Goal: Complete application form: Complete application form

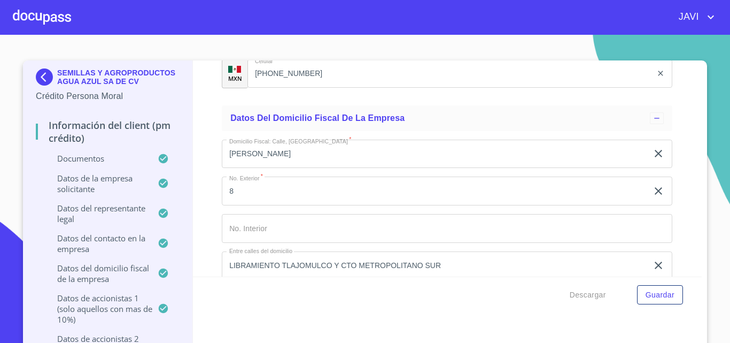
scroll to position [8974, 0]
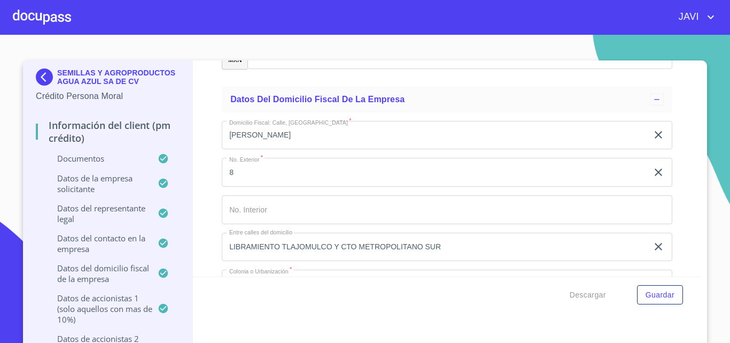
click at [652, 134] on icon "clear input" at bounding box center [658, 134] width 13 height 13
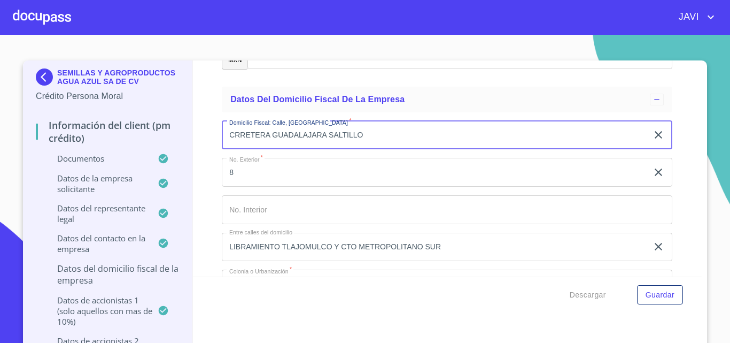
click at [230, 135] on input "CRRETERA GUADALAJARA SALTILLO" at bounding box center [435, 135] width 426 height 29
type input "CARRETERA [GEOGRAPHIC_DATA] [GEOGRAPHIC_DATA]"
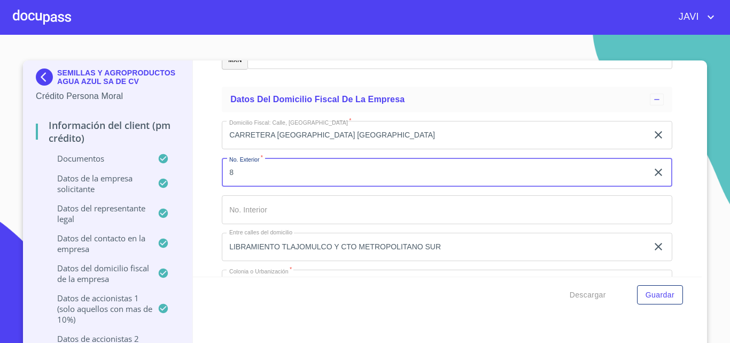
drag, startPoint x: 648, startPoint y: 174, endPoint x: 241, endPoint y: 173, distance: 407.9
click at [652, 174] on icon "clear input" at bounding box center [658, 172] width 13 height 13
click at [241, 173] on input "Documento de identificación representante legal.   *" at bounding box center [447, 172] width 451 height 29
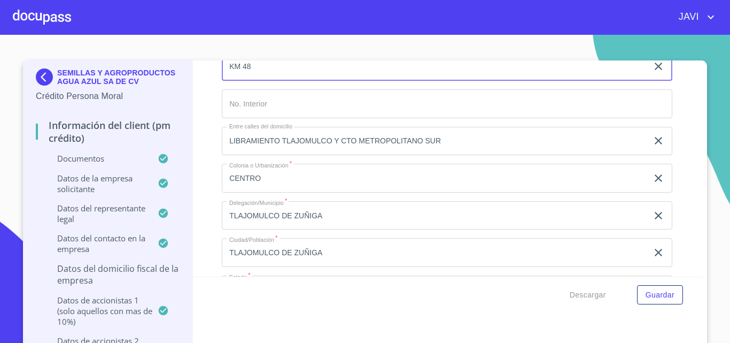
scroll to position [9081, 0]
type input "KM 48"
click at [652, 140] on icon "clear input" at bounding box center [658, 139] width 13 height 13
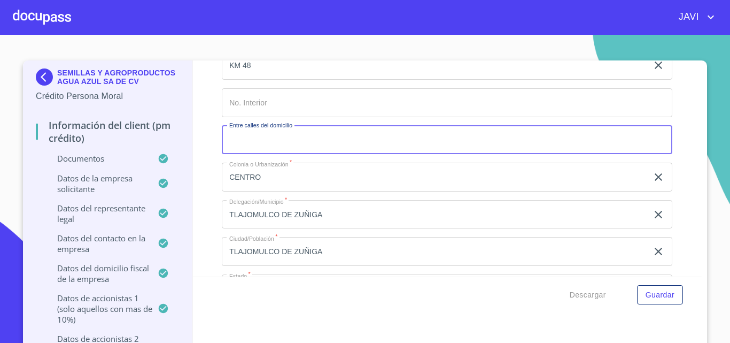
click at [377, 140] on input "Documento de identificación representante legal.   *" at bounding box center [447, 140] width 451 height 29
click at [655, 176] on icon "clear input" at bounding box center [658, 176] width 7 height 7
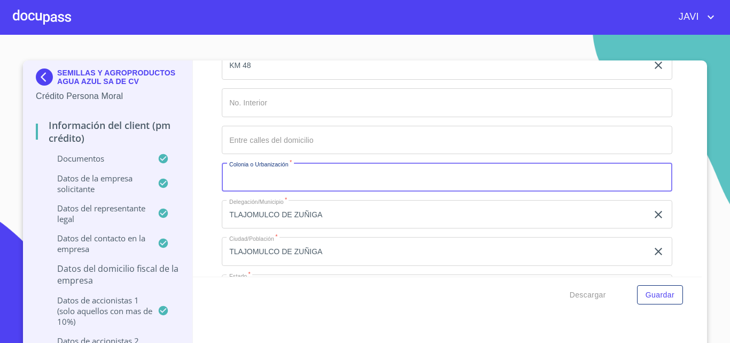
click at [285, 179] on input "Documento de identificación representante legal.   *" at bounding box center [447, 177] width 451 height 29
click at [652, 215] on icon "clear input" at bounding box center [658, 214] width 13 height 13
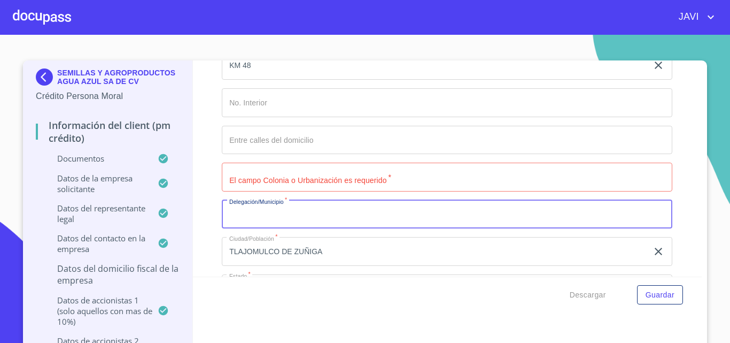
click at [274, 214] on input "Documento de identificación representante legal.   *" at bounding box center [447, 214] width 451 height 29
type input "IXTLAHUACAN DEL RIO"
click at [652, 249] on icon "clear input" at bounding box center [658, 251] width 13 height 13
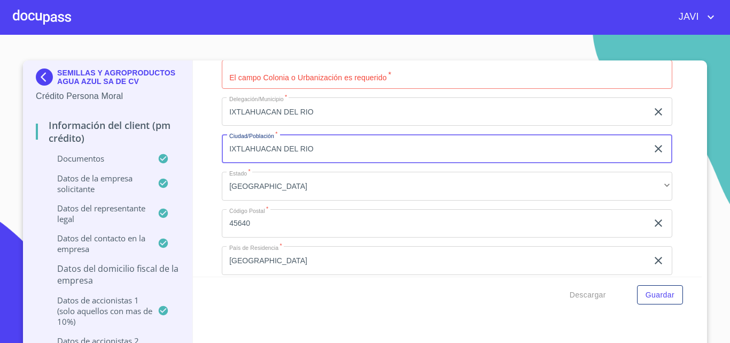
scroll to position [9188, 0]
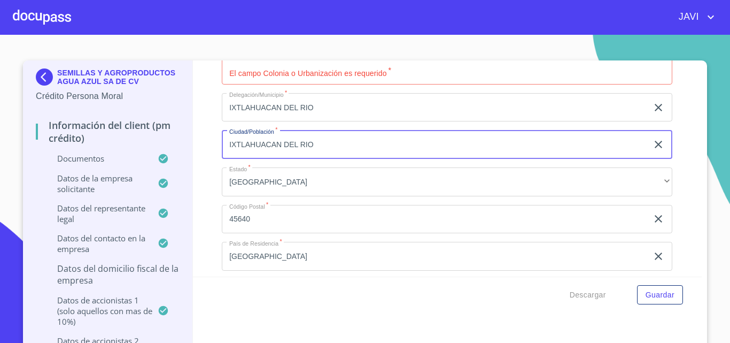
type input "IXTLAHUACAN DEL RIO"
drag, startPoint x: 647, startPoint y: 218, endPoint x: 256, endPoint y: 217, distance: 391.3
click at [655, 219] on icon "clear input" at bounding box center [658, 218] width 7 height 7
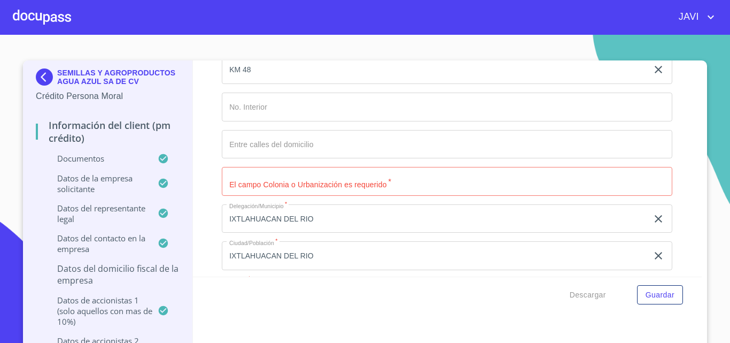
scroll to position [9081, 0]
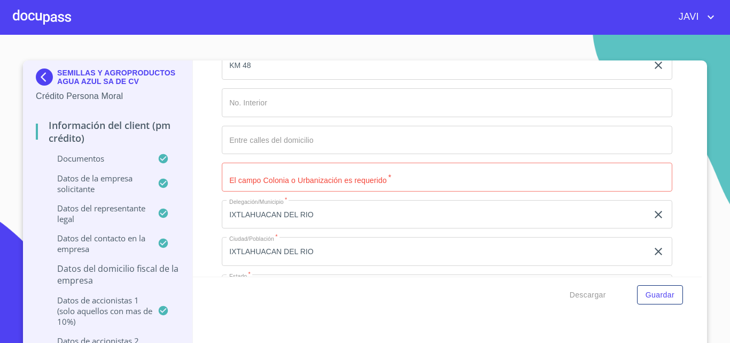
type input "45260"
click at [304, 181] on input "Documento de identificación representante legal.   *" at bounding box center [447, 177] width 451 height 29
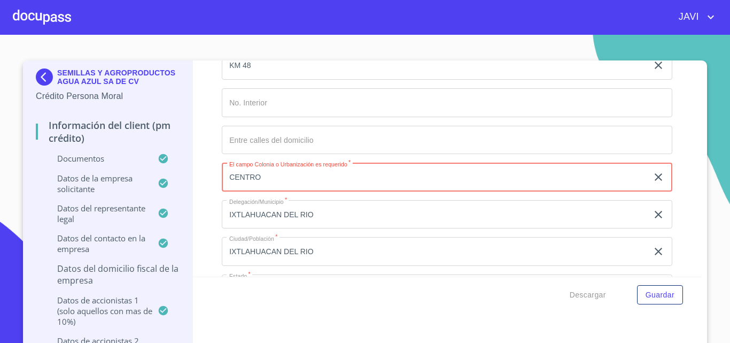
type input "CENTRO"
click at [199, 146] on div "Información del Client (PM crédito) Documentos Documento de identificación repr…" at bounding box center [447, 168] width 509 height 216
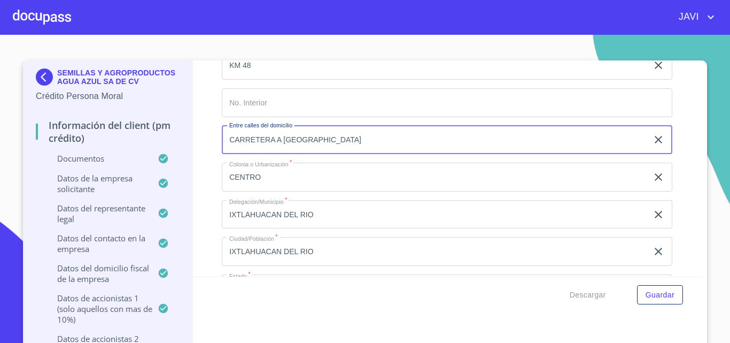
type input "CARRETERA A [GEOGRAPHIC_DATA]"
click at [210, 144] on div "Información del Client (PM crédito) Documentos Documento de identificación repr…" at bounding box center [447, 168] width 509 height 216
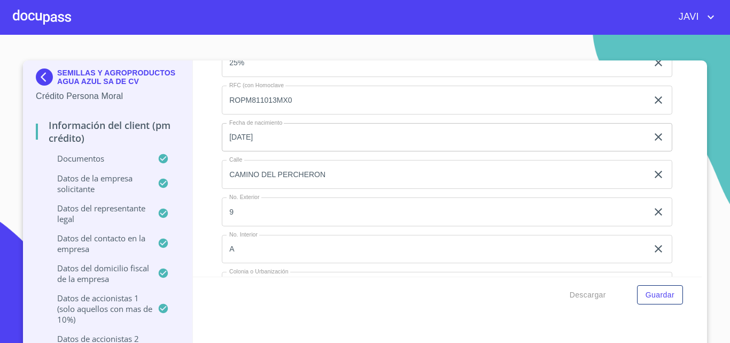
scroll to position [11166, 0]
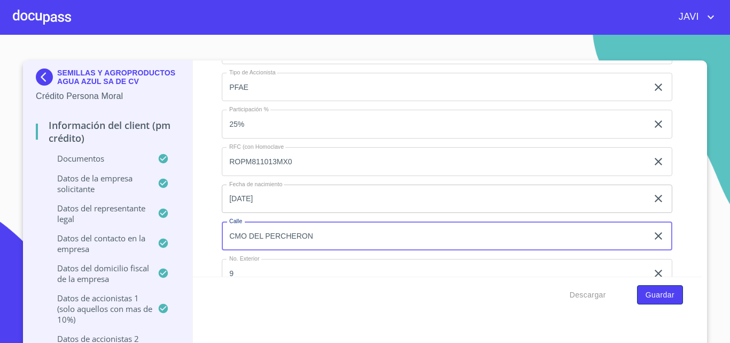
type input "CMO DEL PERCHERON"
click at [666, 298] on span "Guardar" at bounding box center [660, 294] width 29 height 13
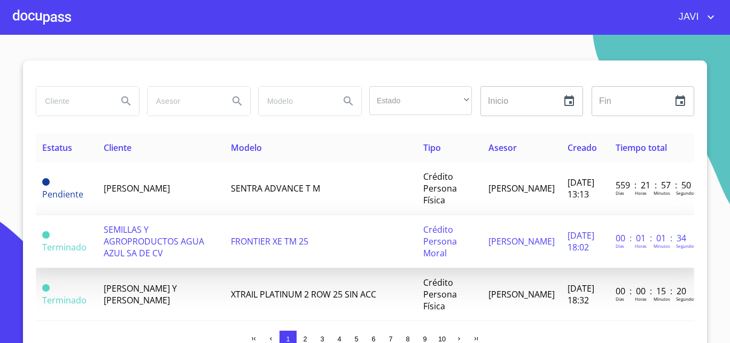
click at [125, 244] on span "SEMILLAS Y AGROPRODUCTOS AGUA AZUL SA DE CV" at bounding box center [154, 240] width 101 height 35
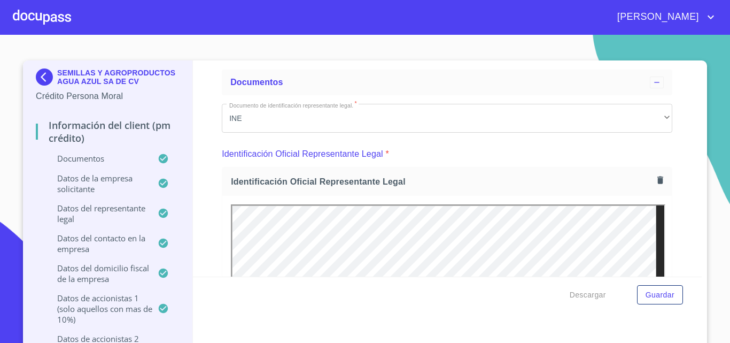
scroll to position [107, 0]
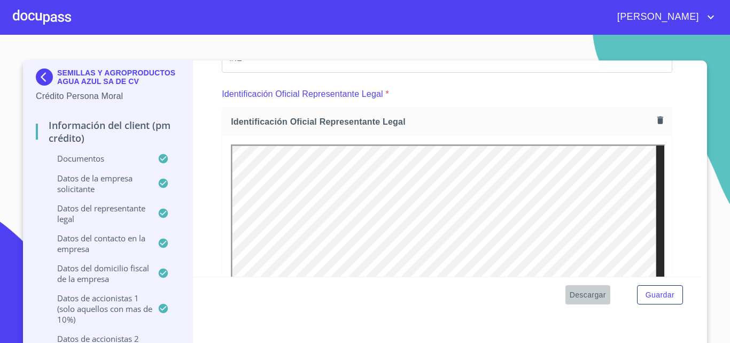
click at [585, 295] on span "Descargar" at bounding box center [588, 294] width 36 height 13
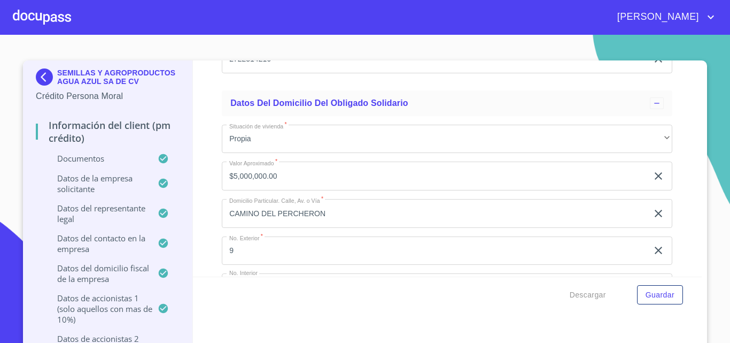
scroll to position [12349, 0]
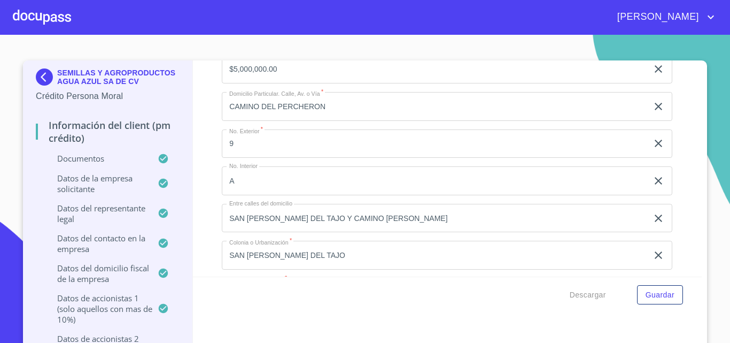
click at [252, 107] on input "CAMINO DEL PERCHERON" at bounding box center [435, 106] width 426 height 29
type input "CMO DEL PERCHERON"
click at [674, 103] on div "Información del Client (PM crédito) Documentos Documento de identificación repr…" at bounding box center [447, 168] width 509 height 216
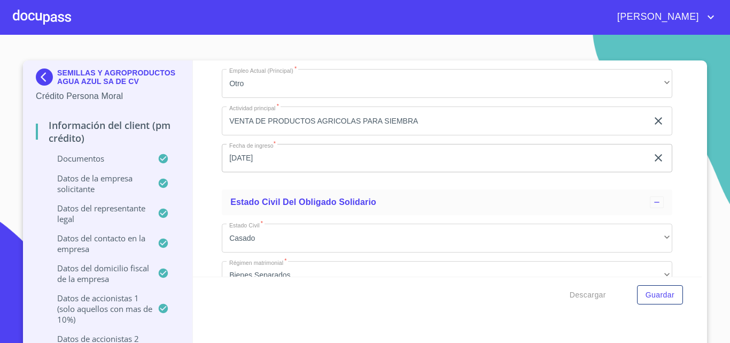
scroll to position [12884, 0]
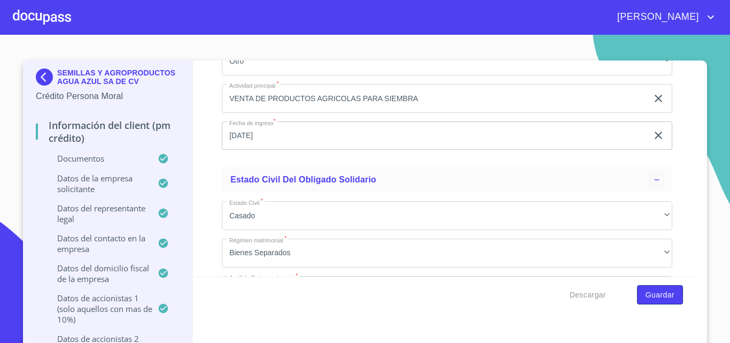
click at [659, 296] on span "Guardar" at bounding box center [660, 294] width 29 height 13
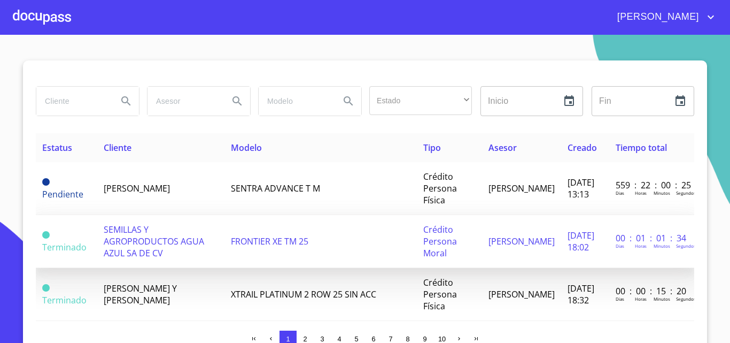
click at [128, 235] on span "SEMILLAS Y AGROPRODUCTOS AGUA AZUL SA DE CV" at bounding box center [154, 240] width 101 height 35
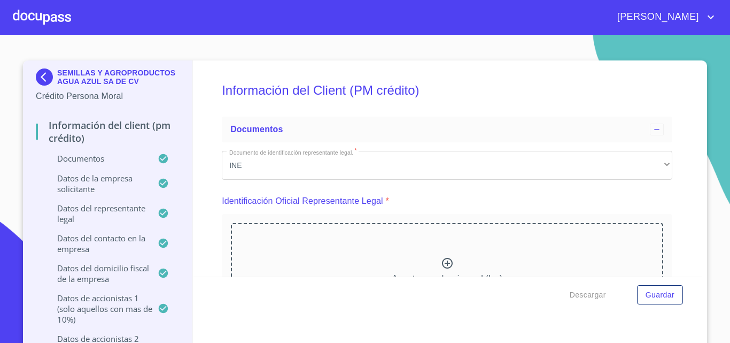
scroll to position [53, 0]
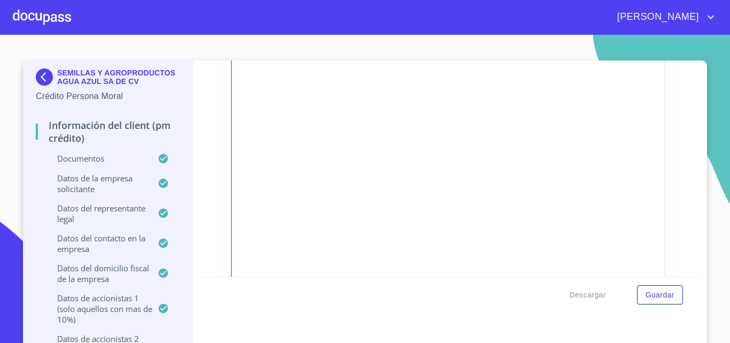
scroll to position [855, 0]
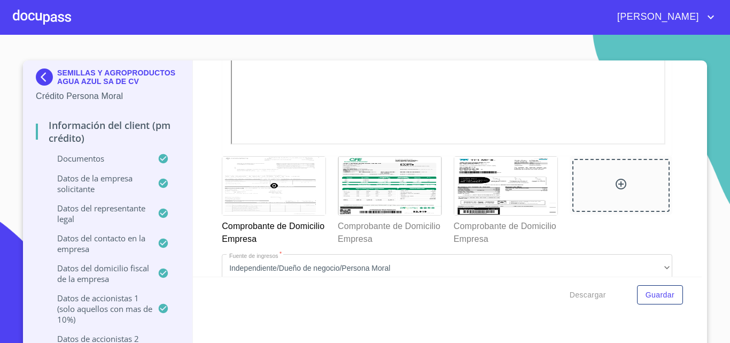
click at [670, 160] on div "Información del Client (PM crédito) Documentos Documento de identificación repr…" at bounding box center [447, 168] width 509 height 216
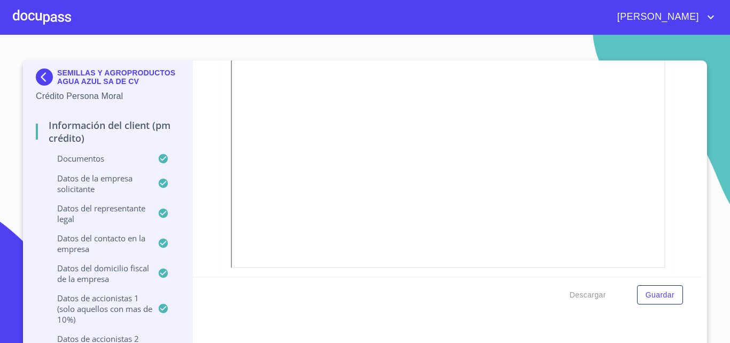
scroll to position [1283, 0]
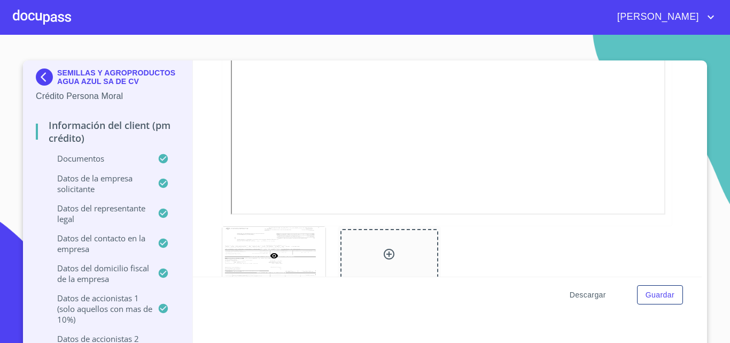
click at [588, 296] on span "Descargar" at bounding box center [588, 294] width 36 height 13
click at [50, 21] on div at bounding box center [42, 17] width 58 height 34
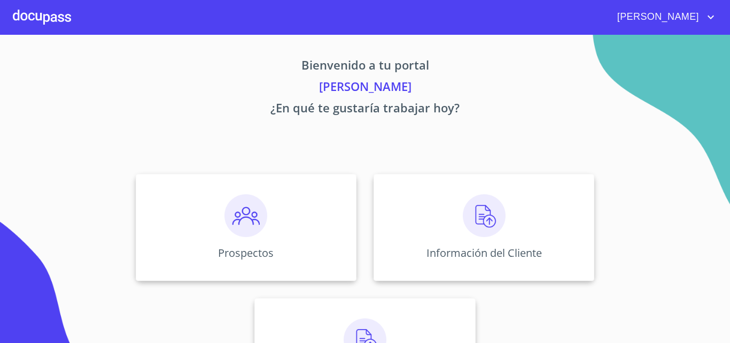
click at [712, 14] on icon "account of current user" at bounding box center [711, 17] width 13 height 13
click at [700, 26] on li "Salir" at bounding box center [700, 22] width 35 height 19
